Goal: Check status: Check status

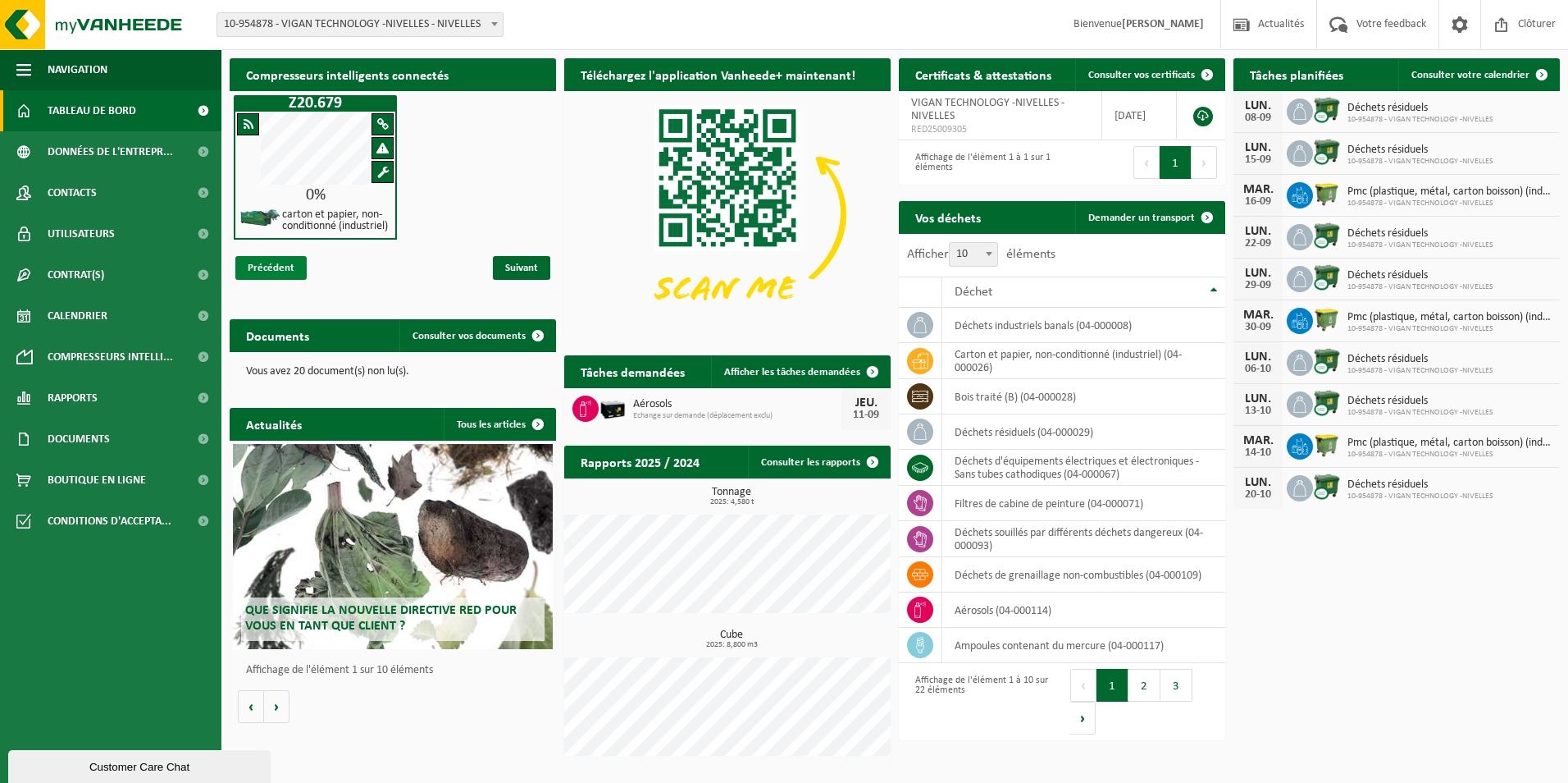
click at [256, 271] on span "Précédent" at bounding box center [271, 268] width 71 height 24
click at [525, 276] on span "Suivant" at bounding box center [521, 268] width 57 height 24
click at [1319, 107] on img at bounding box center [1327, 110] width 28 height 28
click at [1246, 110] on div "LUN." at bounding box center [1257, 106] width 32 height 13
click at [1301, 113] on icon at bounding box center [1300, 111] width 17 height 17
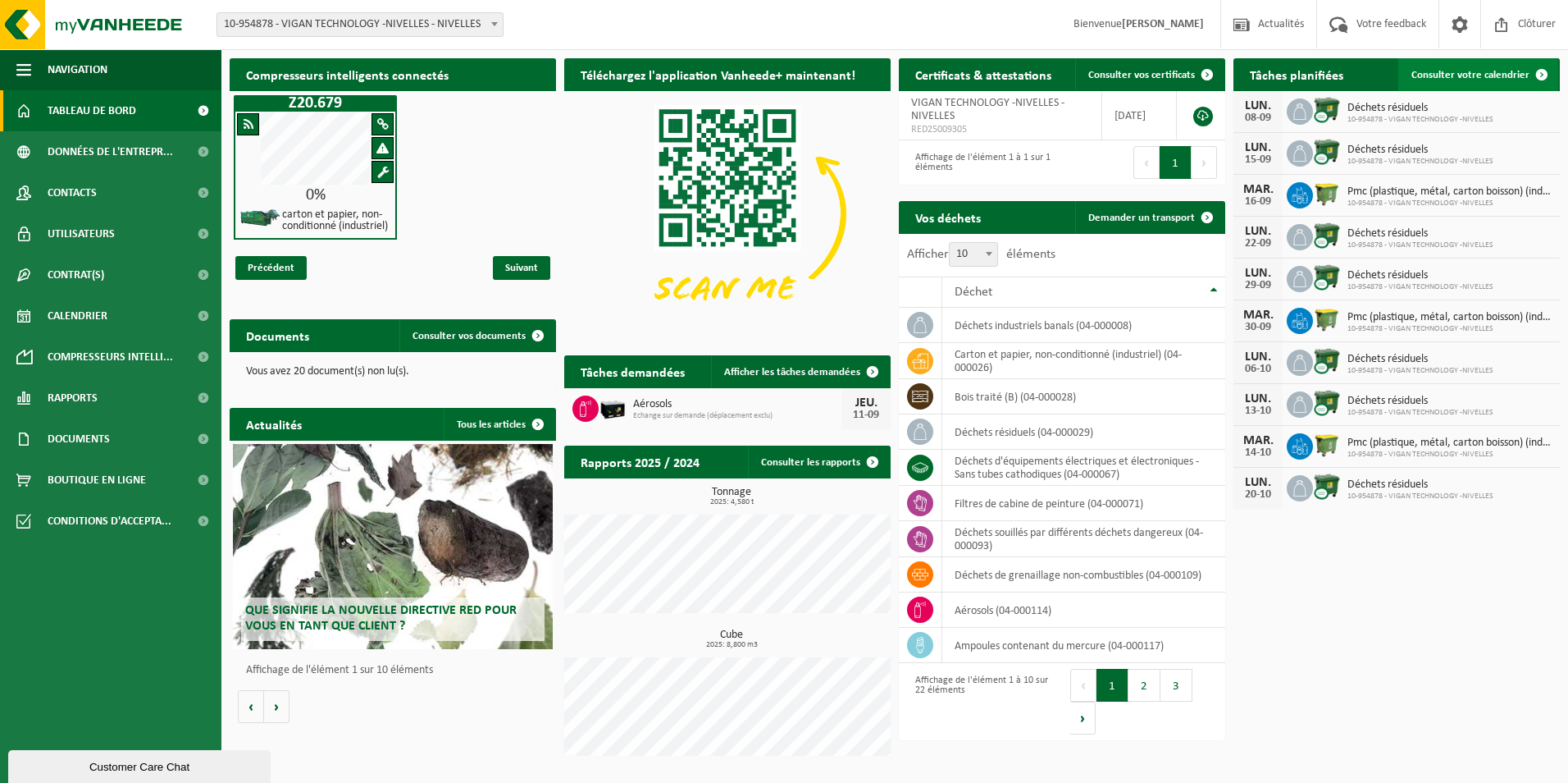
click at [1539, 66] on span at bounding box center [1541, 74] width 32 height 32
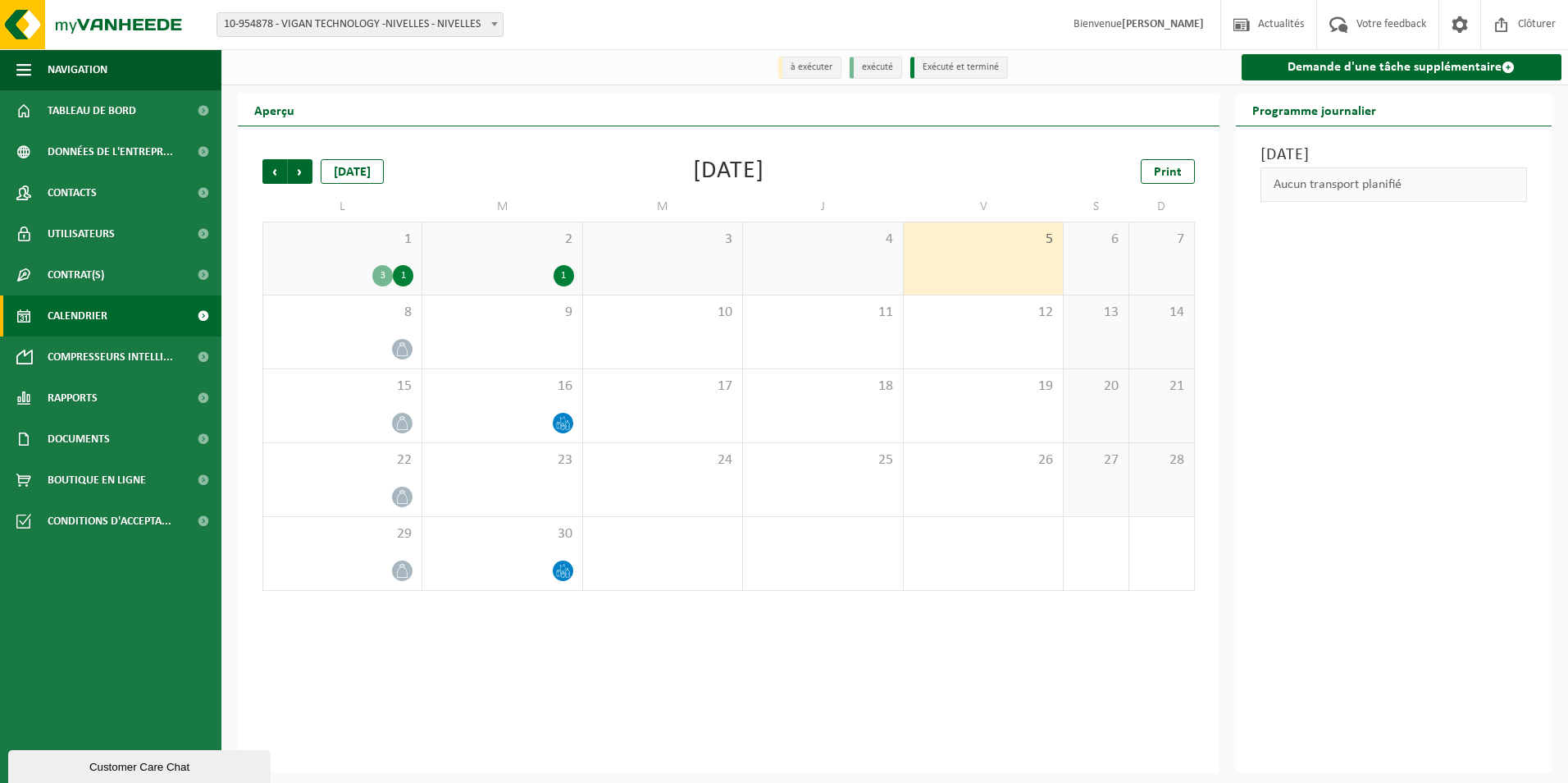
click at [382, 283] on div "3" at bounding box center [382, 276] width 21 height 22
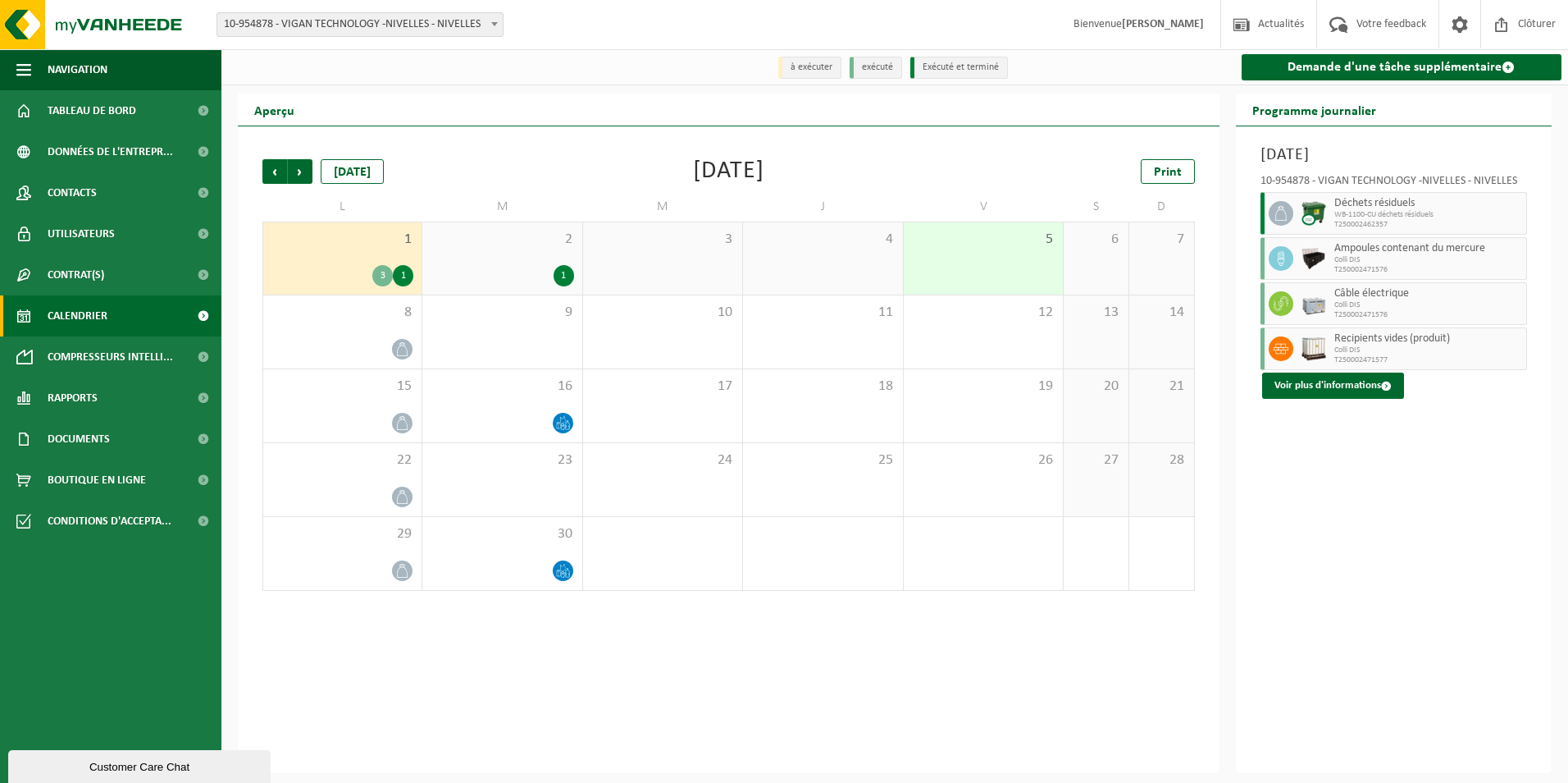
click at [402, 279] on div "1" at bounding box center [403, 276] width 21 height 22
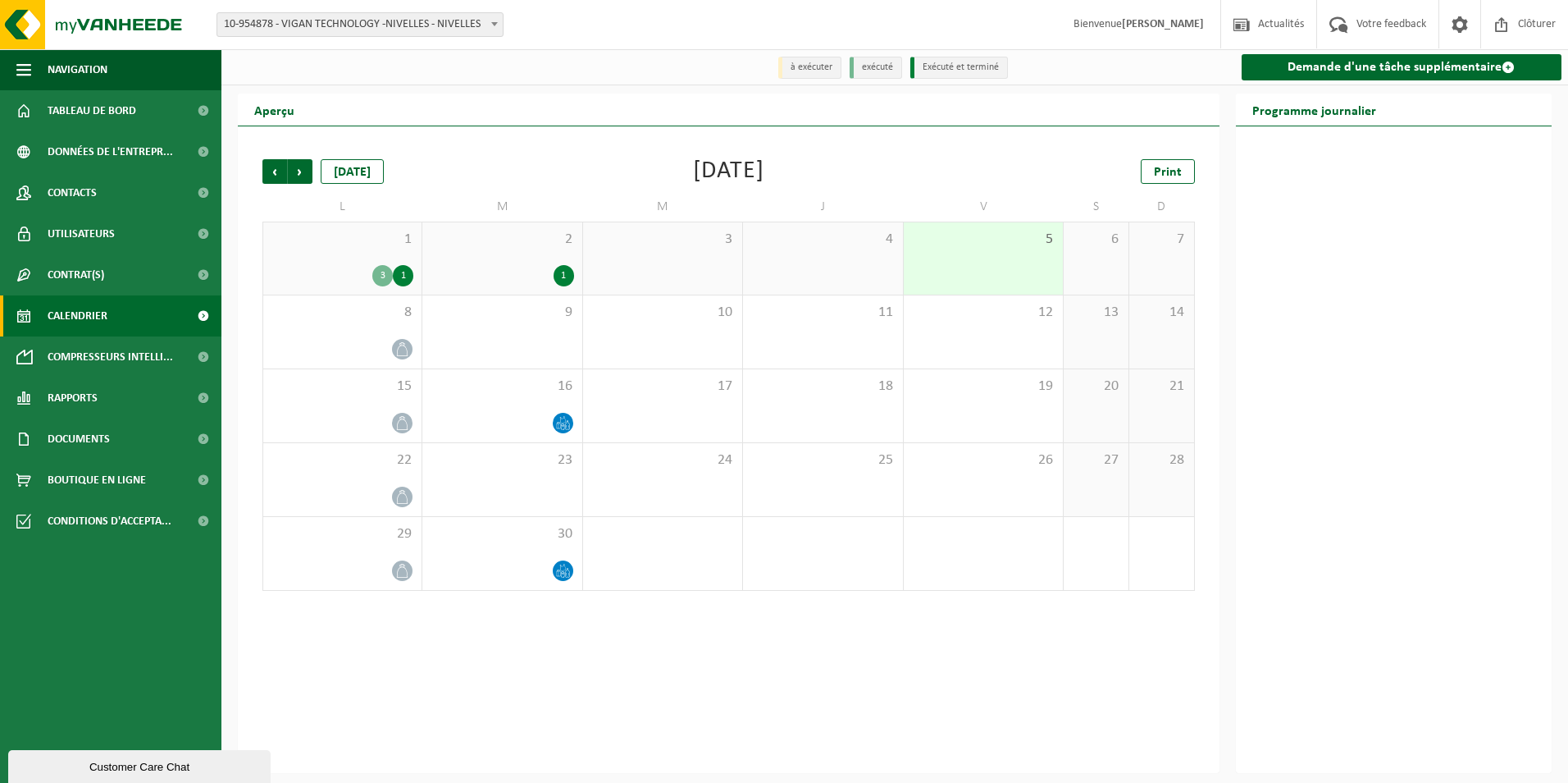
click at [371, 277] on div "3 1" at bounding box center [342, 276] width 142 height 22
click at [382, 273] on div "3" at bounding box center [382, 276] width 21 height 22
click at [381, 274] on div "3" at bounding box center [382, 276] width 21 height 22
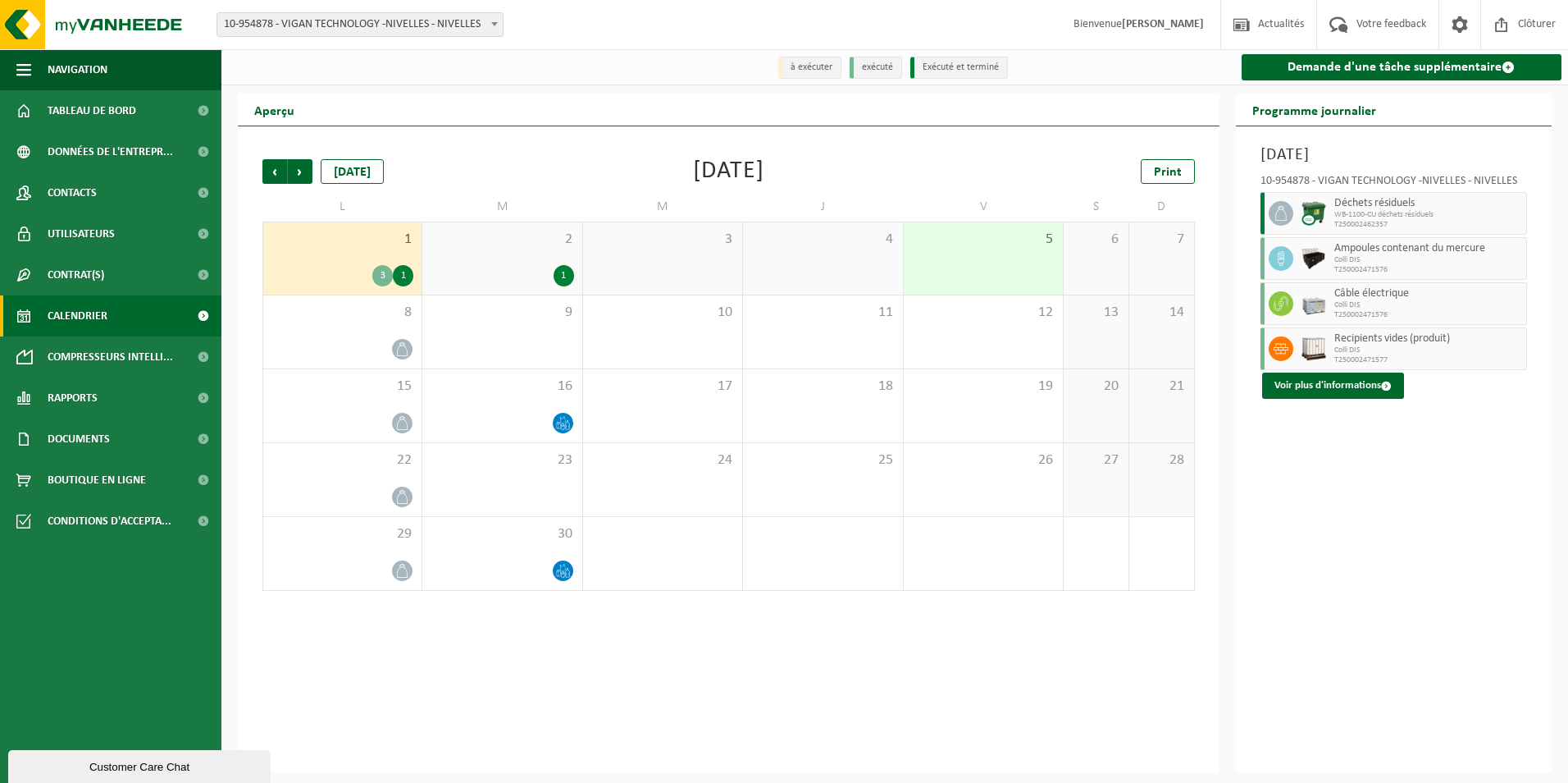
click at [563, 278] on div "1" at bounding box center [563, 276] width 21 height 22
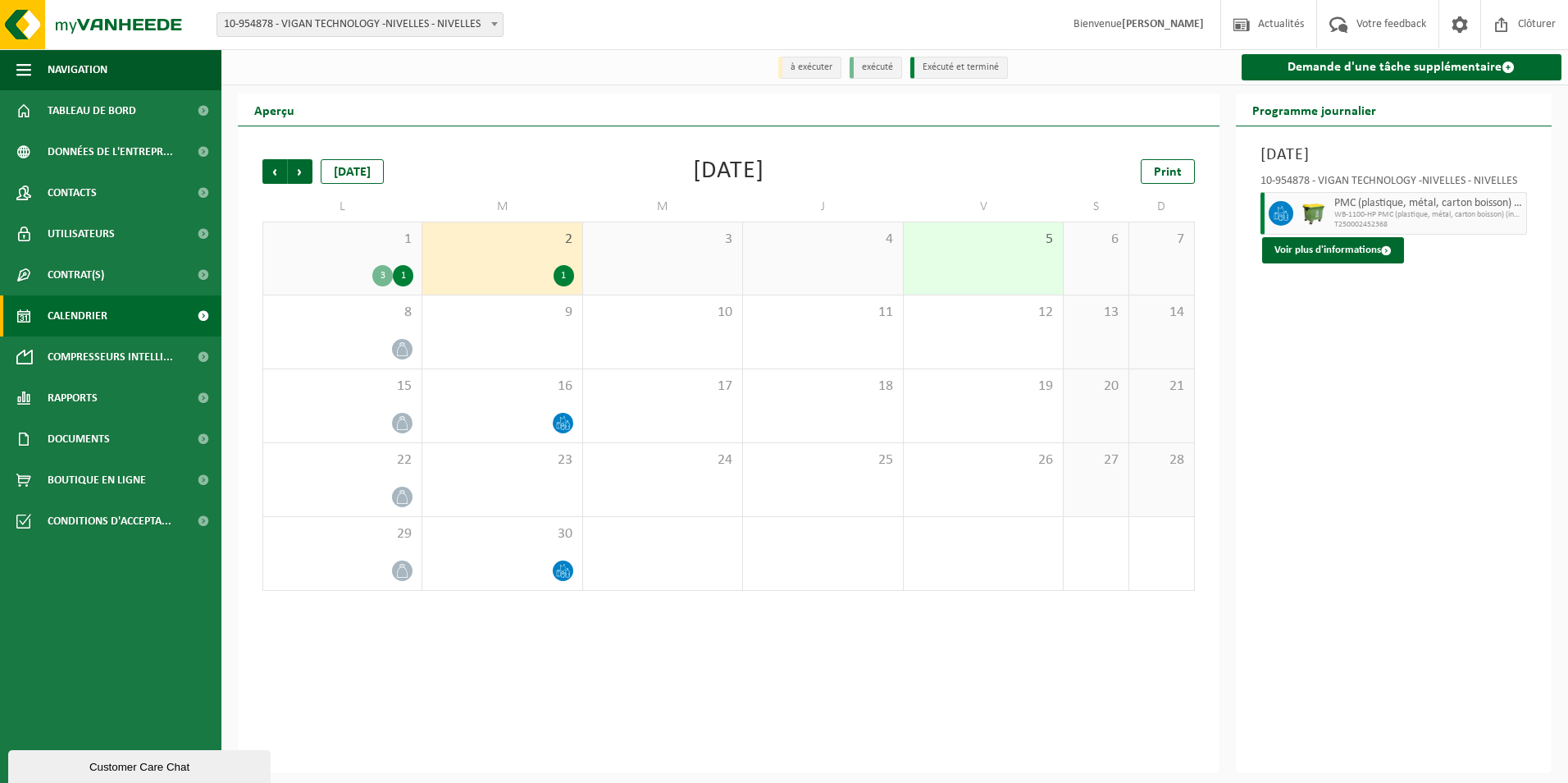
click at [401, 277] on div "1" at bounding box center [403, 276] width 21 height 22
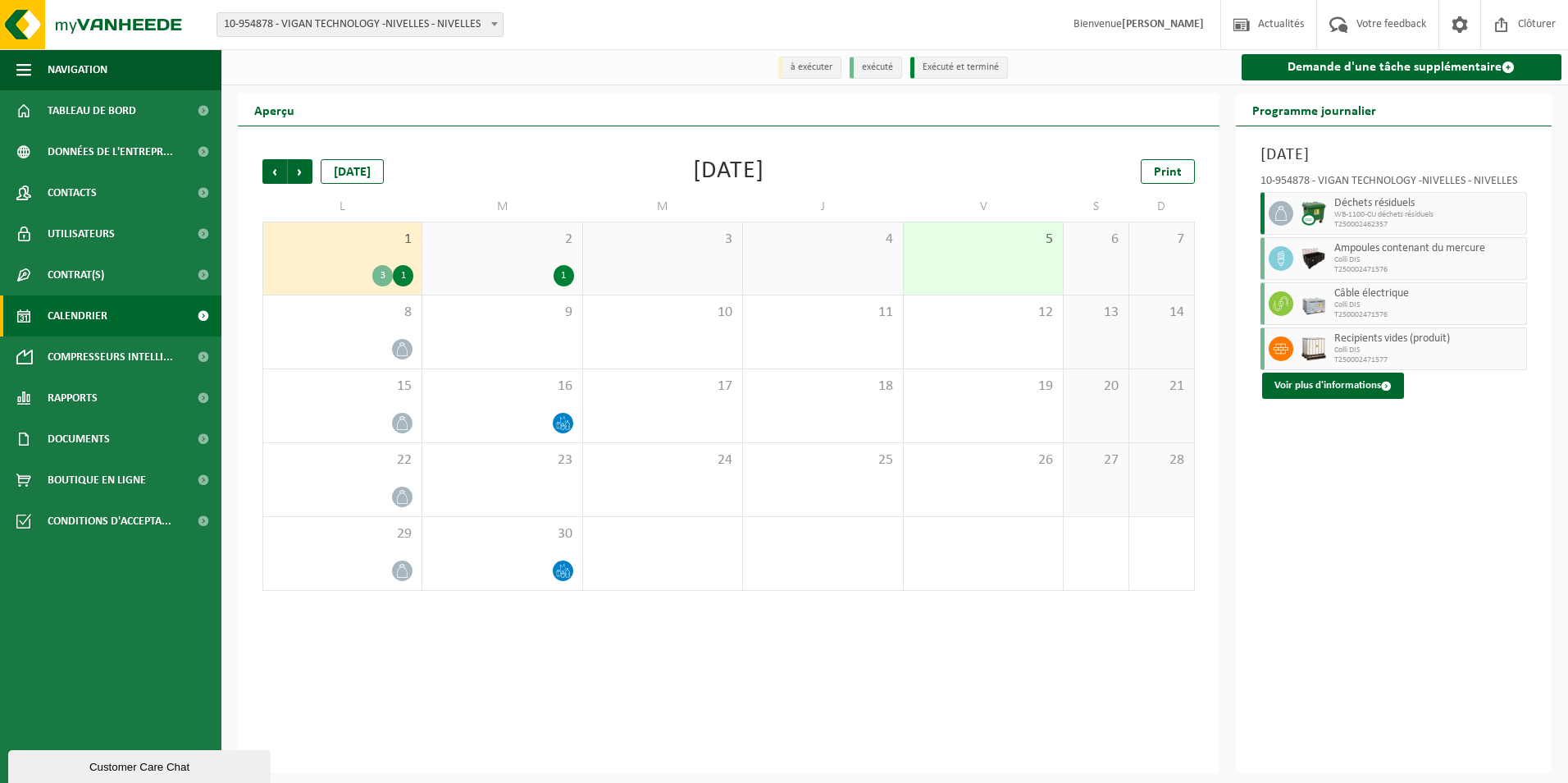
click at [1356, 211] on span "WB-1100-CU déchets résiduels" at bounding box center [1428, 215] width 189 height 10
click at [1279, 218] on icon at bounding box center [1281, 214] width 15 height 15
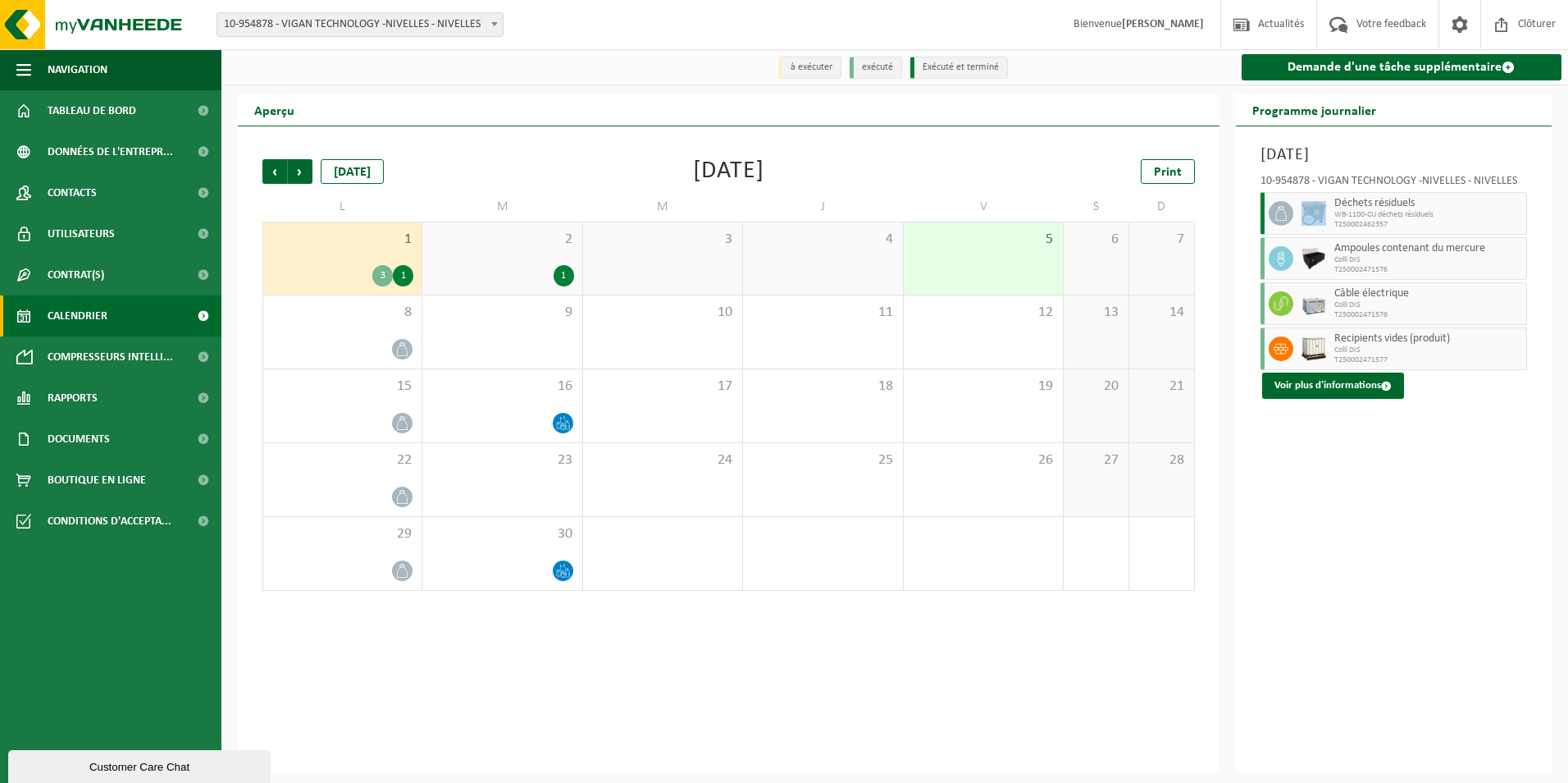
click at [1279, 218] on icon at bounding box center [1281, 214] width 15 height 15
drag, startPoint x: 1279, startPoint y: 218, endPoint x: 1103, endPoint y: 461, distance: 300.0
click at [1106, 459] on span "27" at bounding box center [1096, 460] width 48 height 18
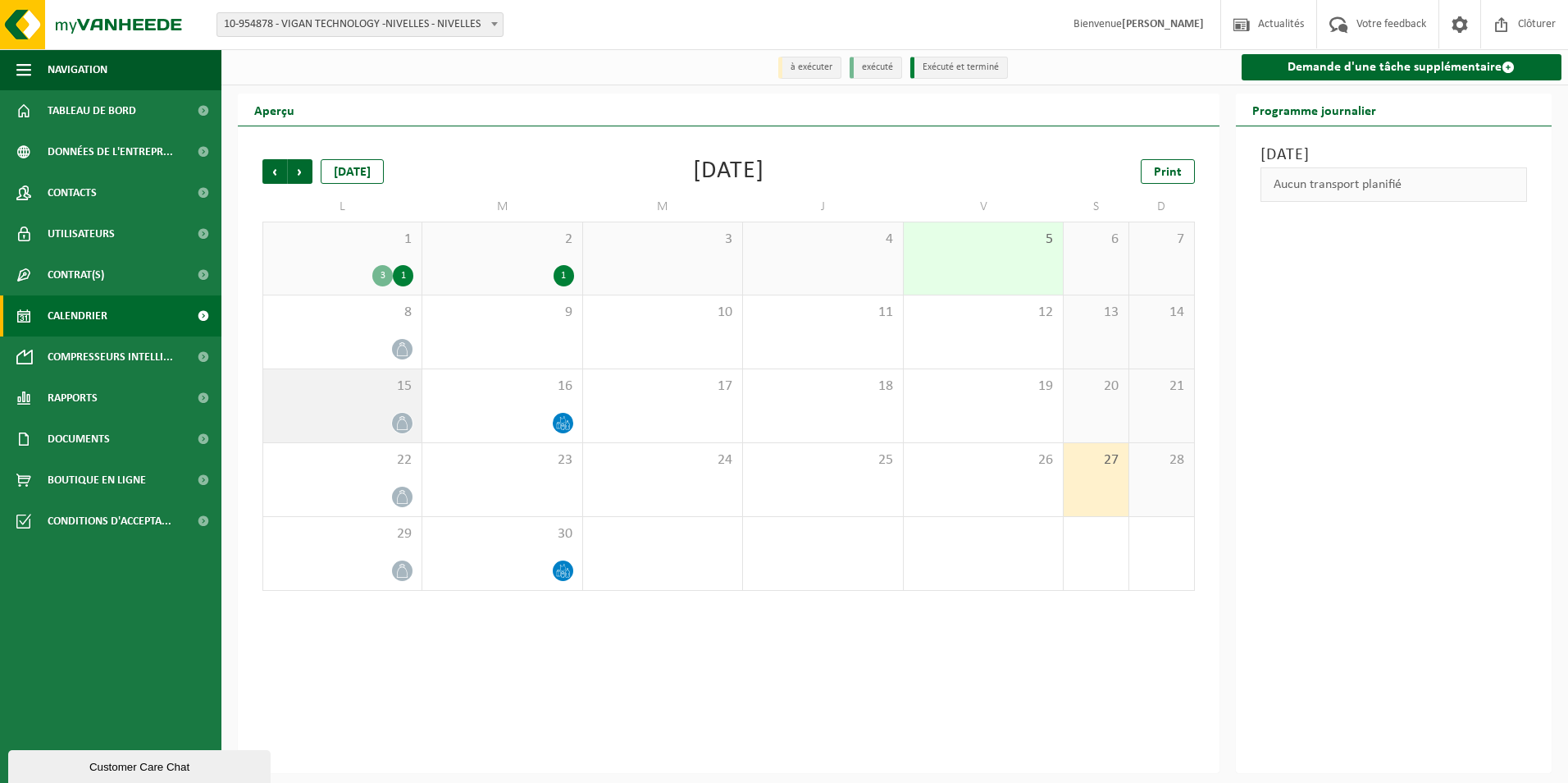
click at [401, 412] on div at bounding box center [402, 422] width 22 height 22
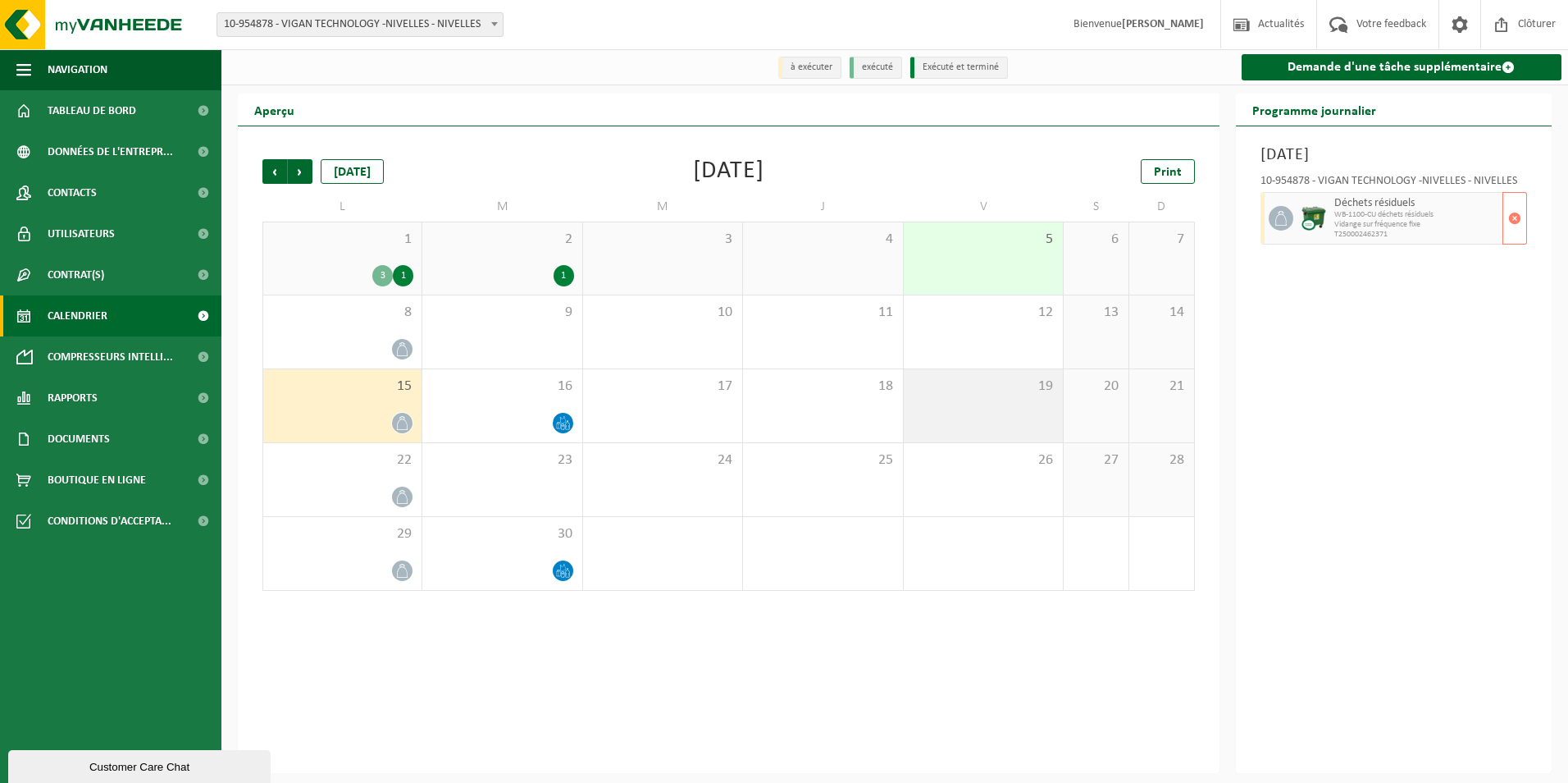
drag, startPoint x: 1380, startPoint y: 210, endPoint x: 910, endPoint y: 372, distance: 497.1
click at [912, 372] on div "19" at bounding box center [983, 406] width 159 height 73
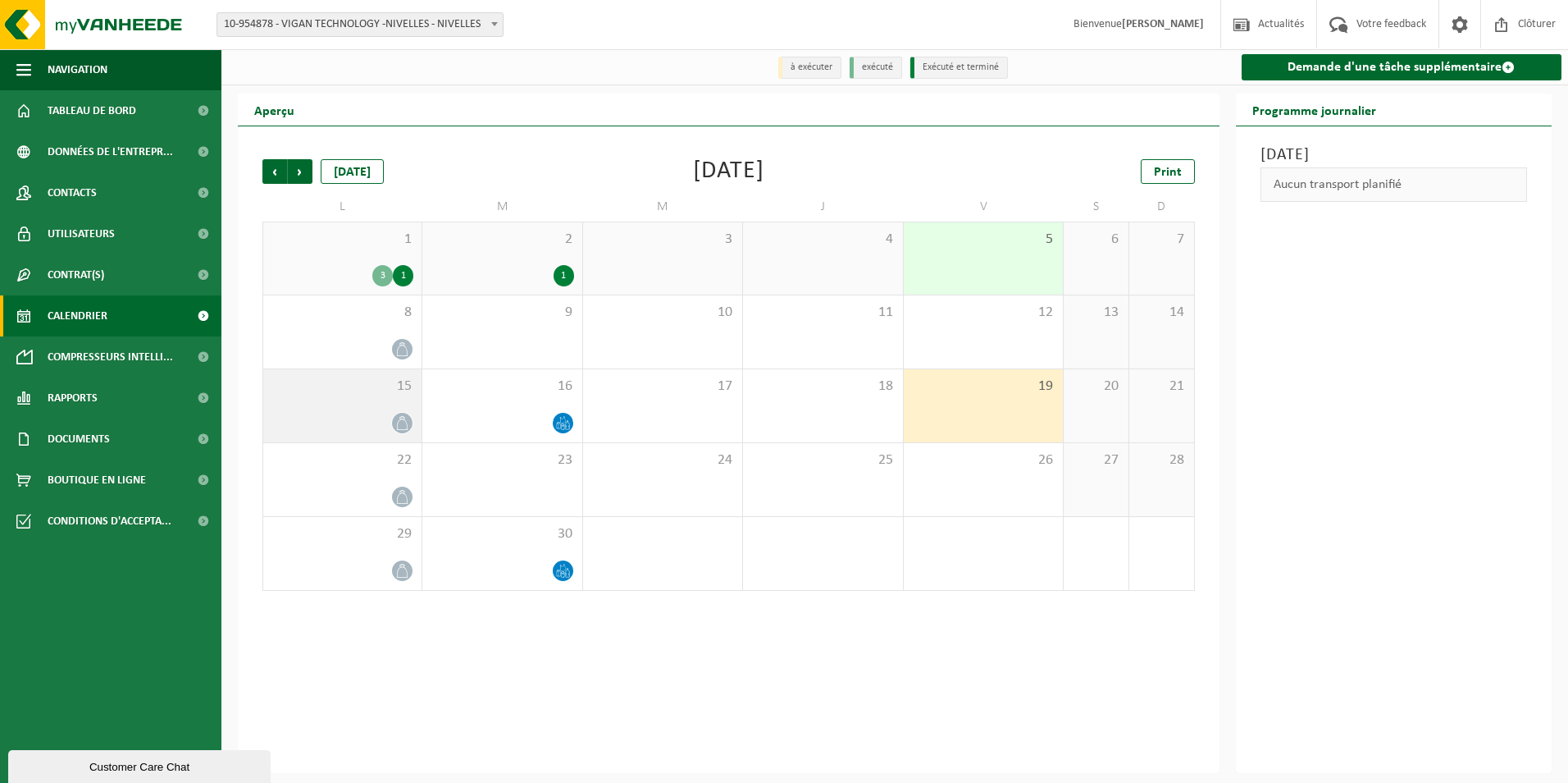
click at [408, 424] on icon at bounding box center [402, 422] width 14 height 14
